Goal: Task Accomplishment & Management: Complete application form

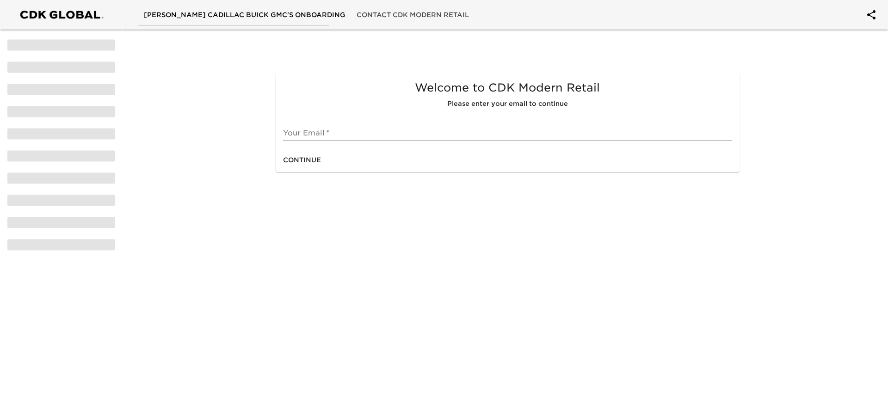
click at [324, 127] on input "text" at bounding box center [507, 133] width 449 height 15
type input "[PERSON_NAME][EMAIL_ADDRESS][PERSON_NAME][DOMAIN_NAME]"
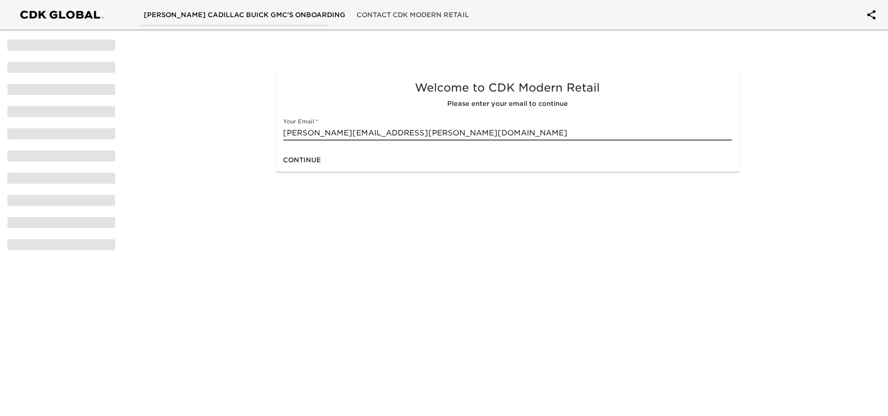
click at [306, 155] on span "Continue" at bounding box center [302, 160] width 38 height 12
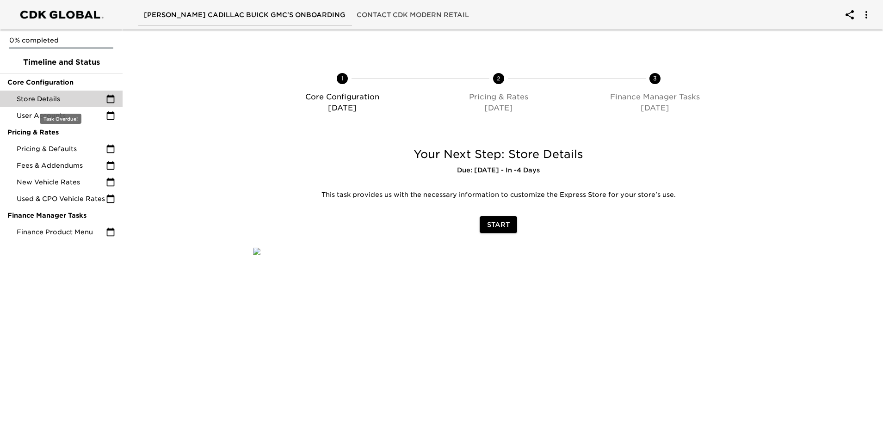
click at [111, 99] on icon at bounding box center [110, 98] width 9 height 9
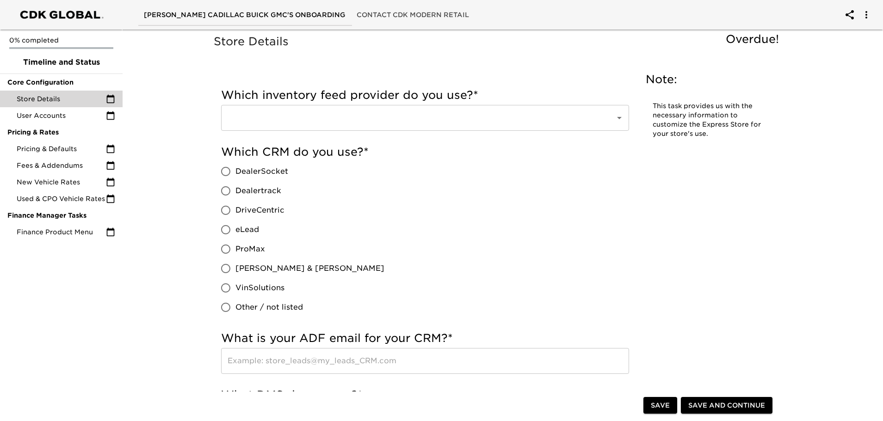
click at [224, 290] on input "VinSolutions" at bounding box center [225, 287] width 19 height 19
radio input "true"
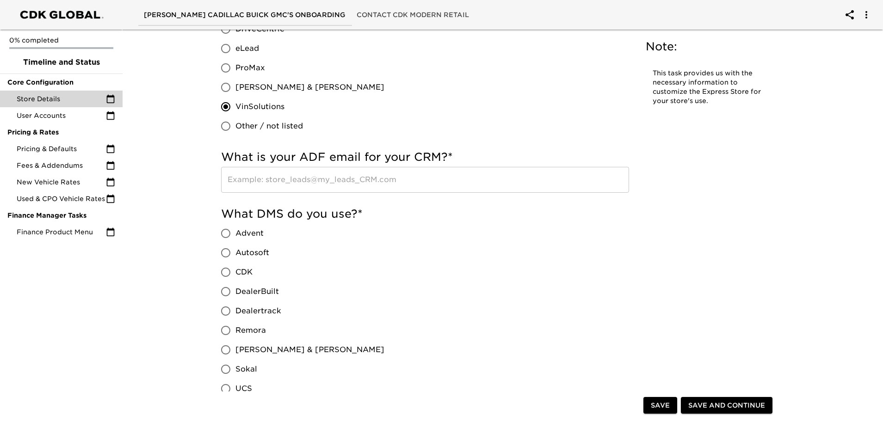
scroll to position [185, 0]
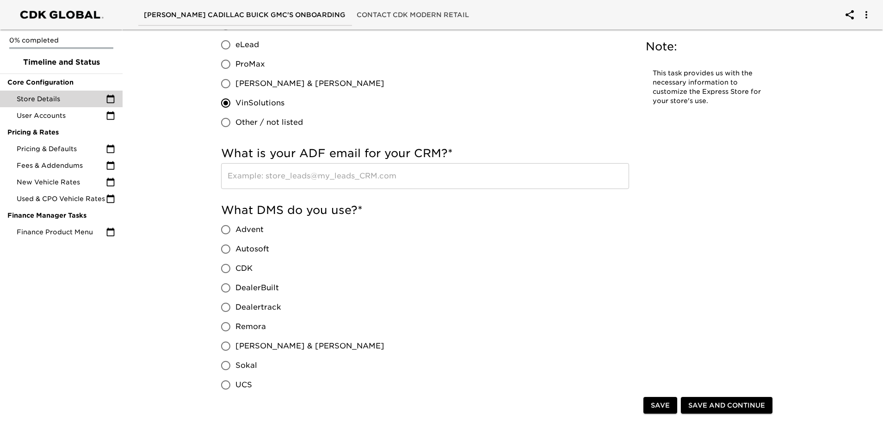
click at [226, 267] on input "CDK" at bounding box center [225, 268] width 19 height 19
radio input "true"
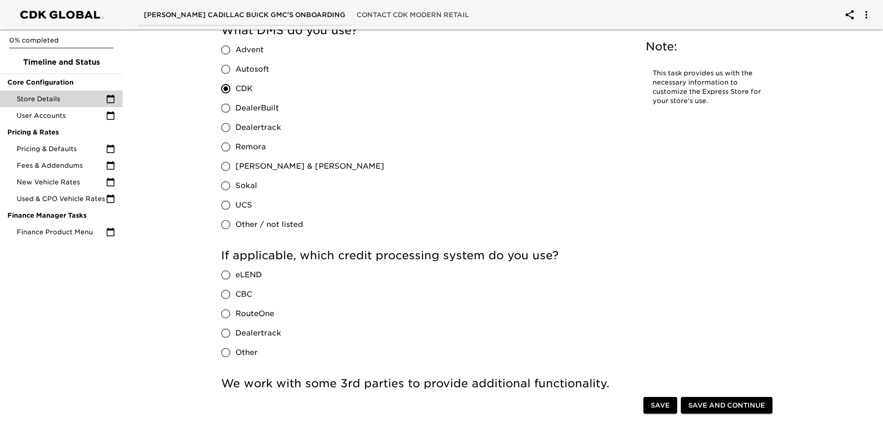
scroll to position [370, 0]
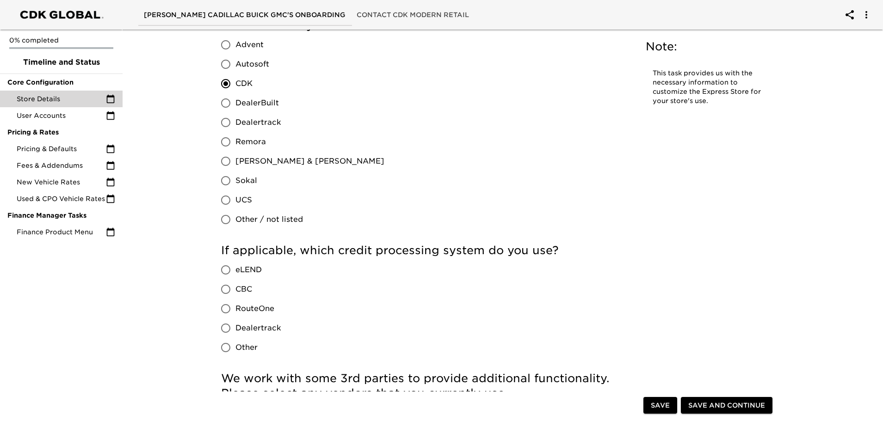
click at [226, 304] on input "RouteOne" at bounding box center [225, 308] width 19 height 19
radio input "true"
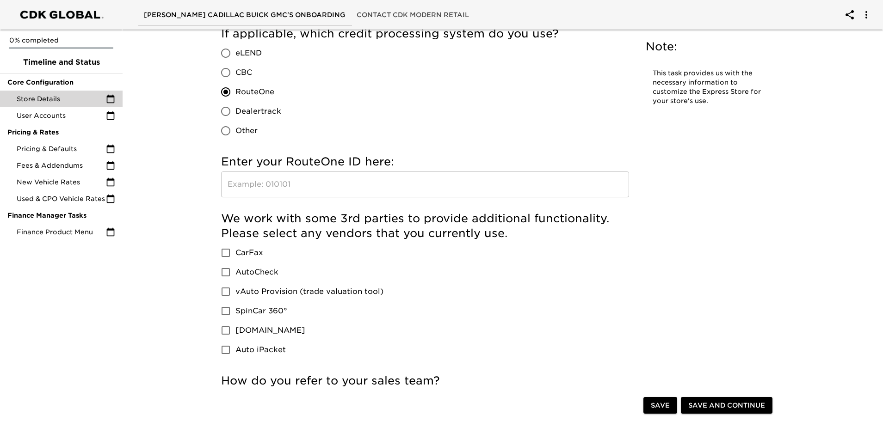
scroll to position [601, 0]
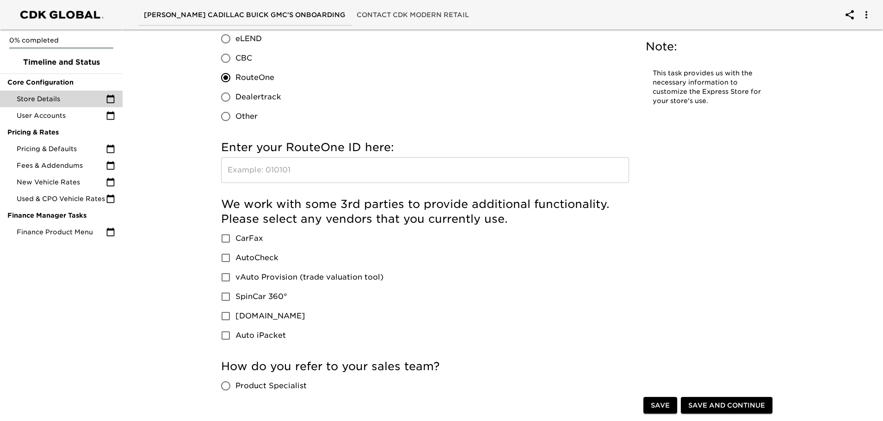
click at [226, 238] on input "CarFax" at bounding box center [225, 238] width 19 height 19
checkbox input "true"
click at [227, 281] on input "vAuto Provision (trade valuation tool)" at bounding box center [225, 277] width 19 height 19
checkbox input "true"
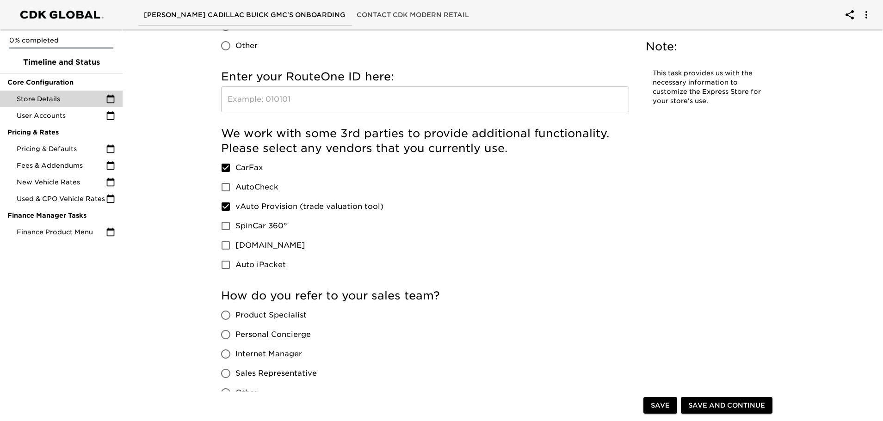
scroll to position [694, 0]
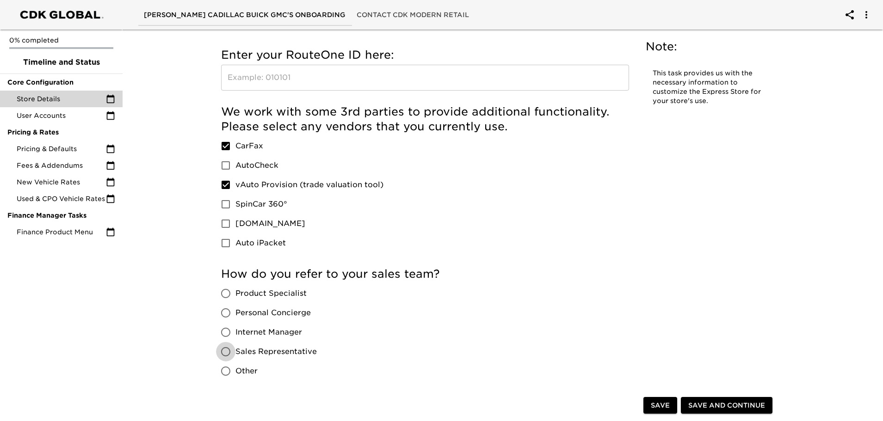
click at [225, 352] on input "Sales Representative" at bounding box center [225, 351] width 19 height 19
radio input "true"
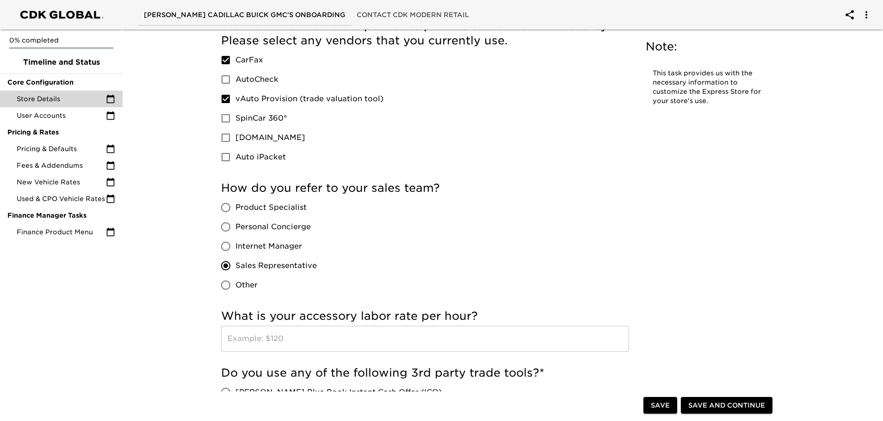
scroll to position [879, 0]
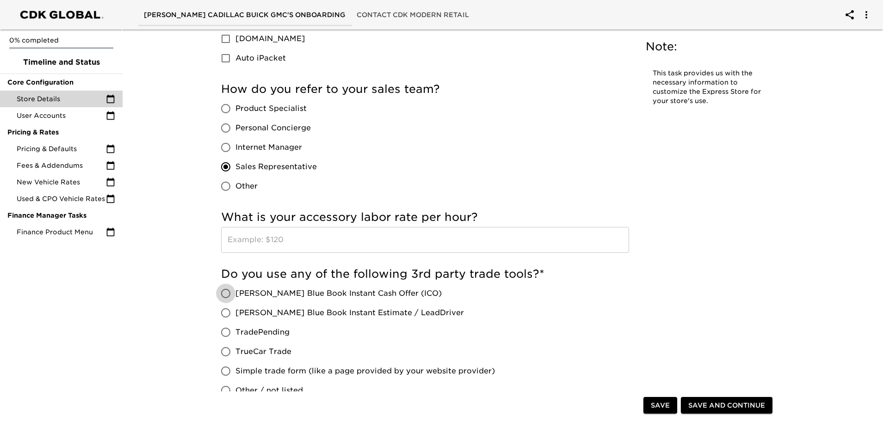
click at [224, 291] on input "[PERSON_NAME] Blue Book Instant Cash Offer (ICO)" at bounding box center [225, 293] width 19 height 19
radio input "true"
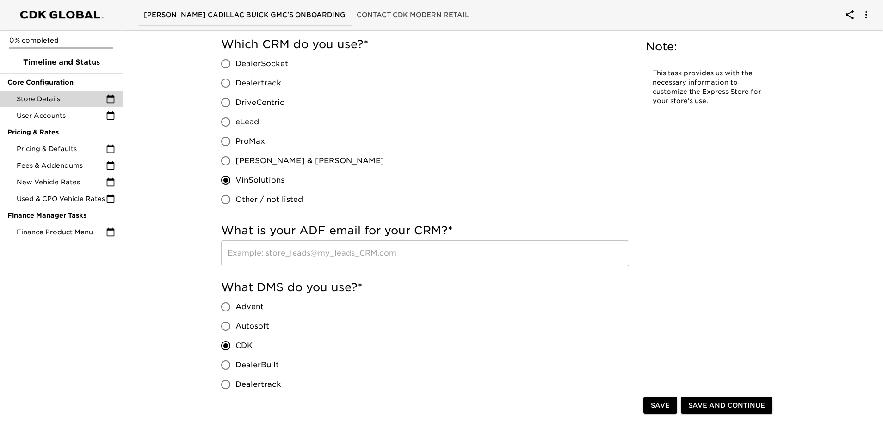
scroll to position [31, 0]
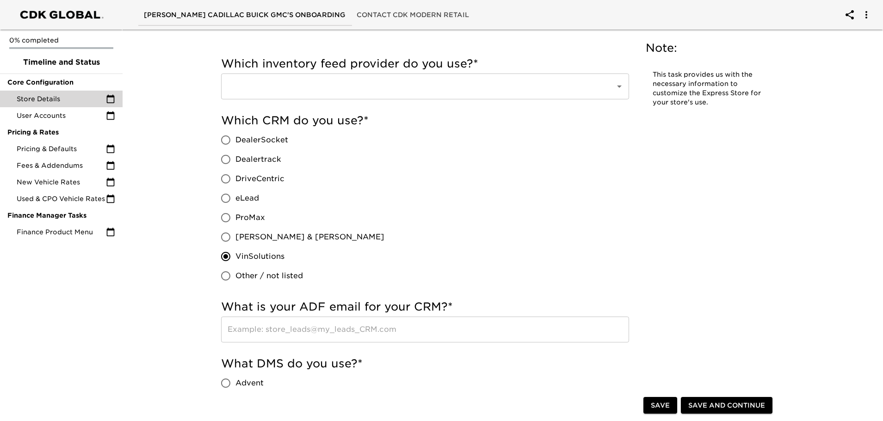
click at [654, 398] on button "Save" at bounding box center [660, 405] width 34 height 17
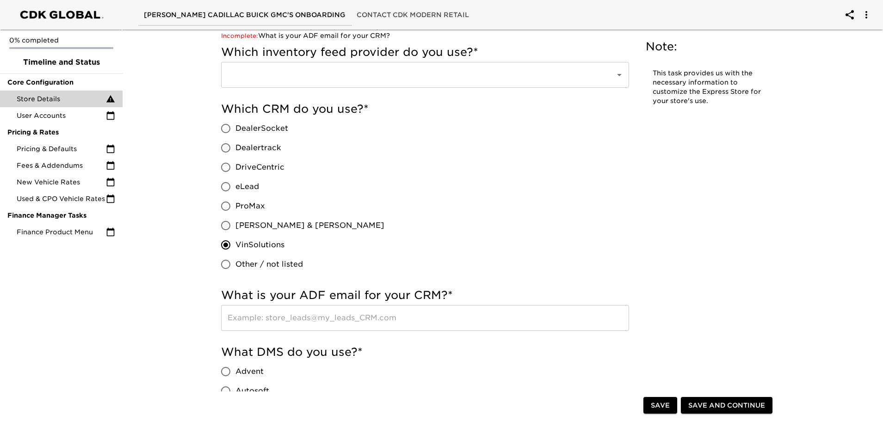
scroll to position [0, 0]
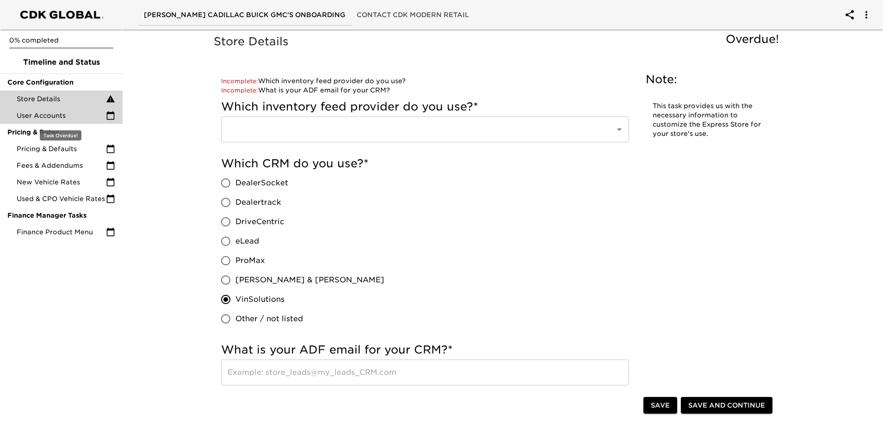
click at [57, 113] on span "User Accounts" at bounding box center [61, 115] width 89 height 9
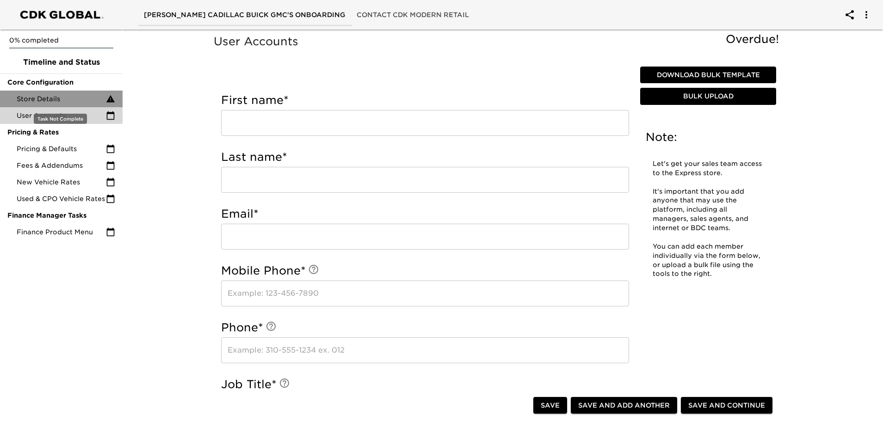
click at [49, 99] on span "Store Details" at bounding box center [61, 98] width 89 height 9
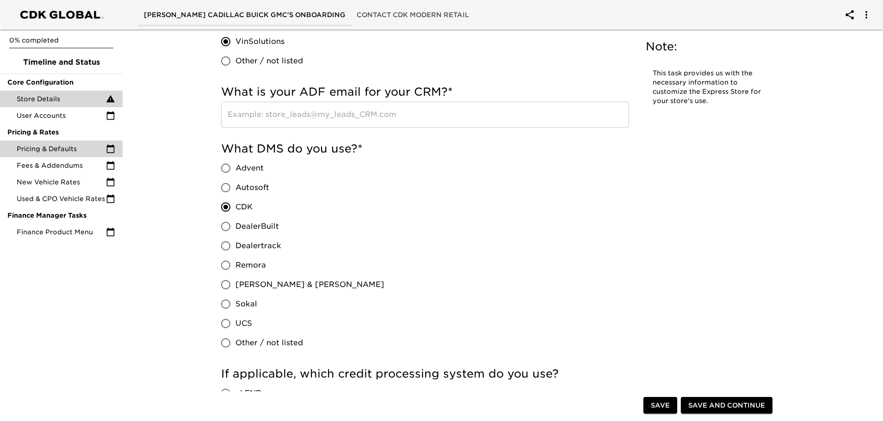
scroll to position [185, 0]
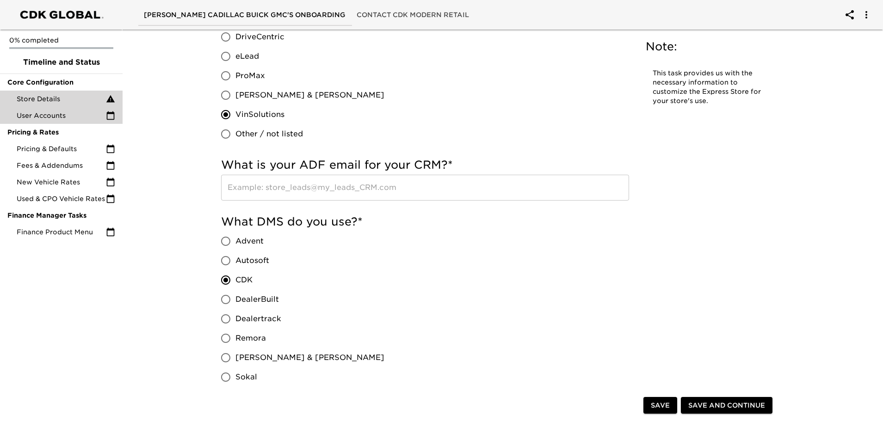
click at [59, 119] on span "User Accounts" at bounding box center [61, 115] width 89 height 9
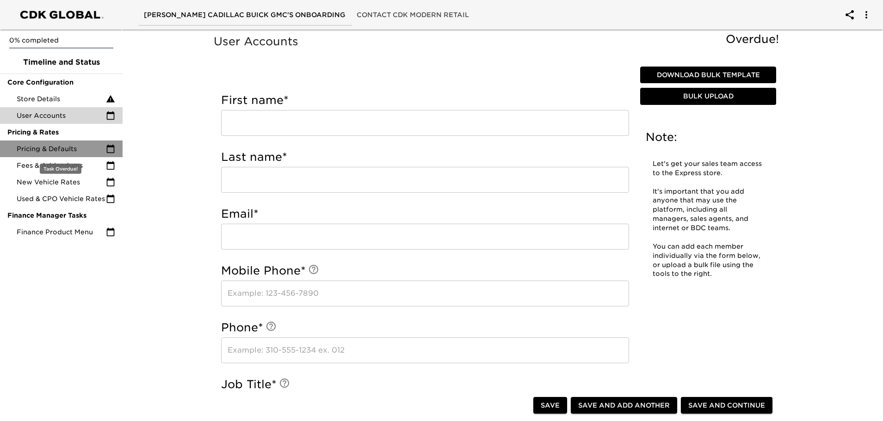
click at [68, 148] on span "Pricing & Defaults" at bounding box center [61, 148] width 89 height 9
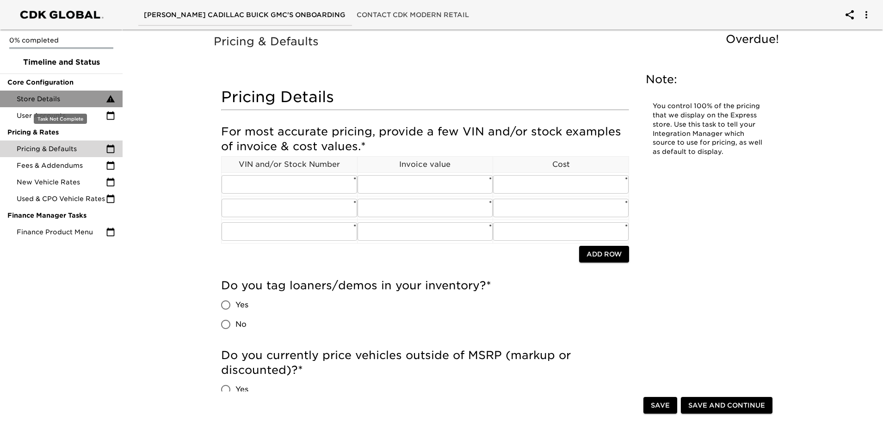
click at [34, 102] on span "Store Details" at bounding box center [61, 98] width 89 height 9
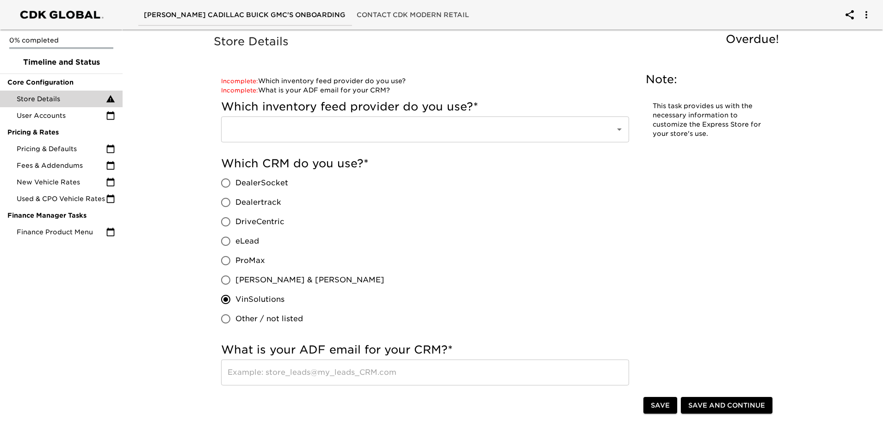
click at [605, 130] on div at bounding box center [613, 129] width 24 height 13
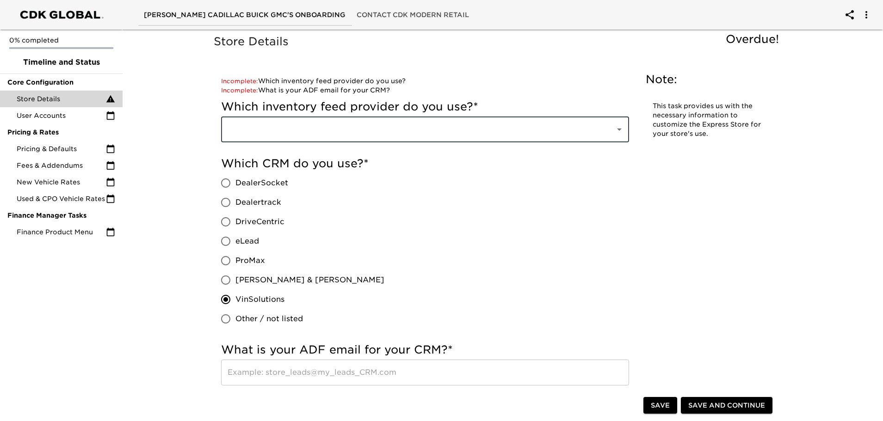
click at [618, 129] on icon "Open" at bounding box center [619, 130] width 5 height 2
